Goal: Task Accomplishment & Management: Complete application form

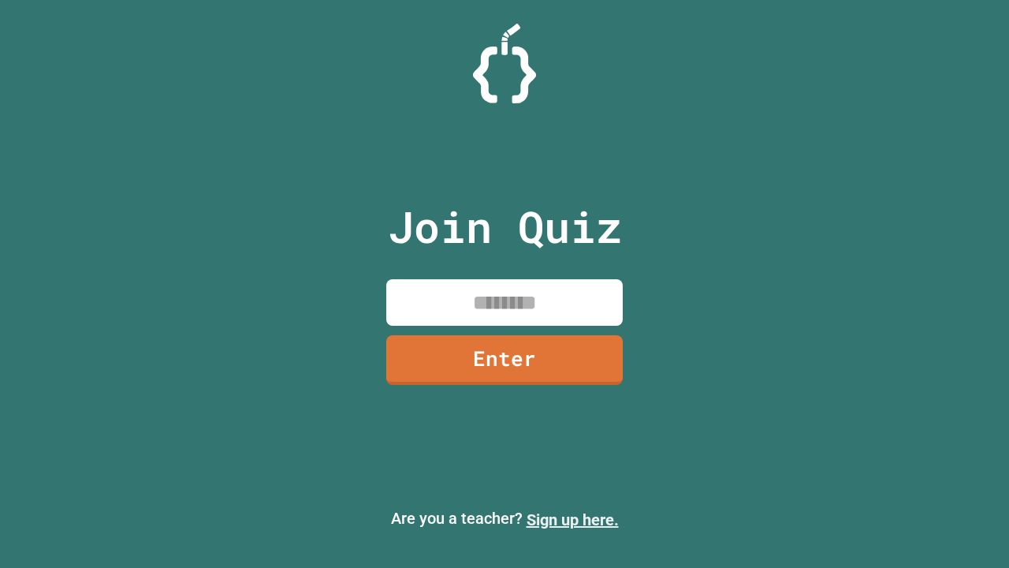
click at [573, 520] on link "Sign up here." at bounding box center [573, 519] width 92 height 19
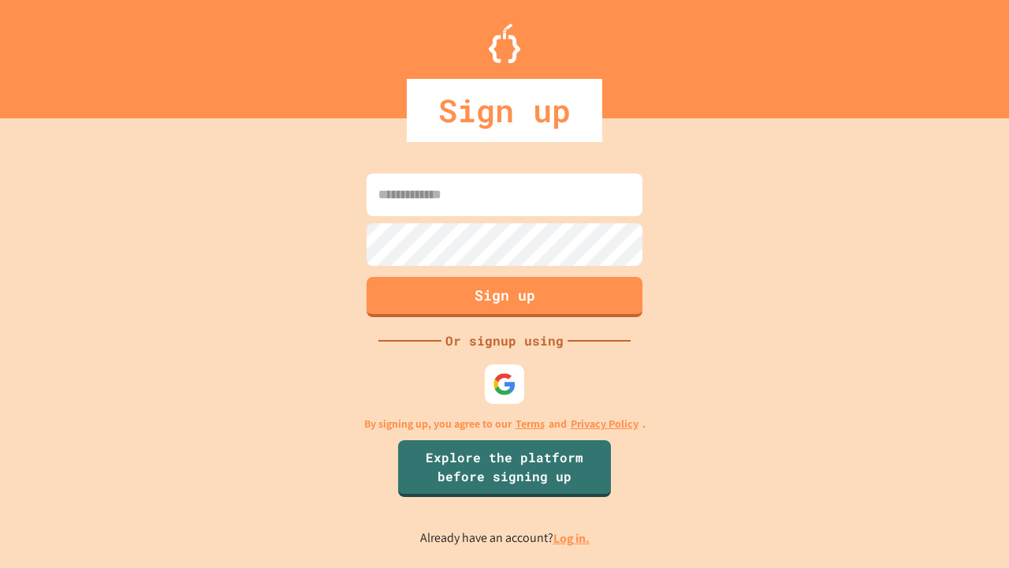
click at [573, 538] on link "Log in." at bounding box center [572, 538] width 36 height 17
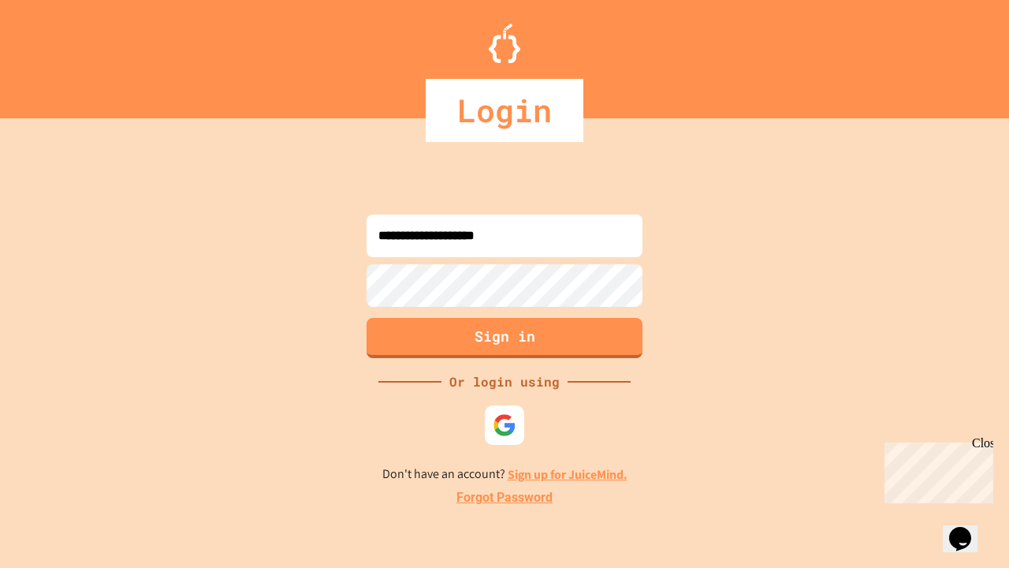
type input "**********"
